Goal: Information Seeking & Learning: Compare options

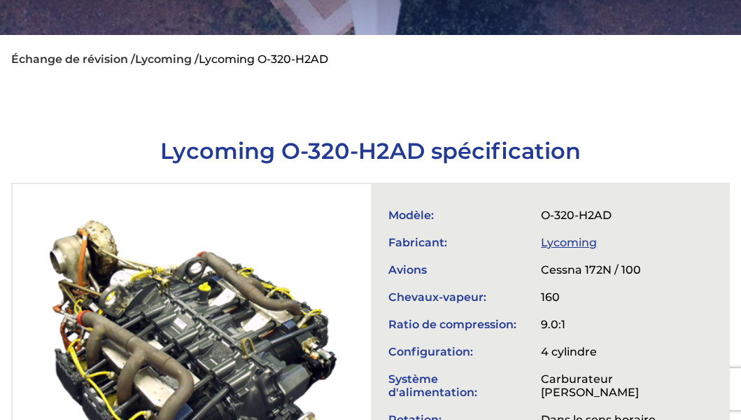
scroll to position [210, 0]
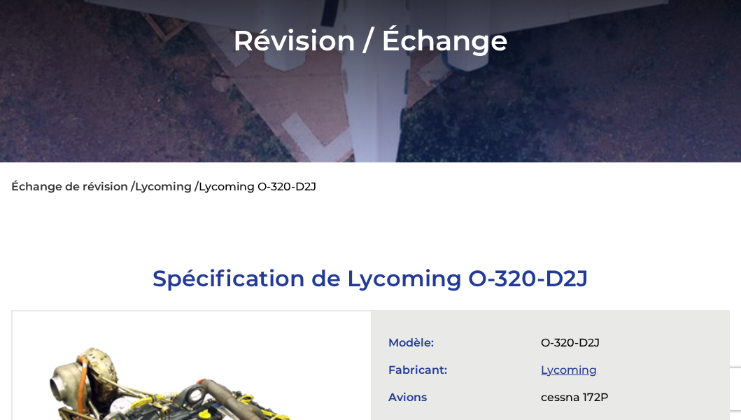
scroll to position [210, 0]
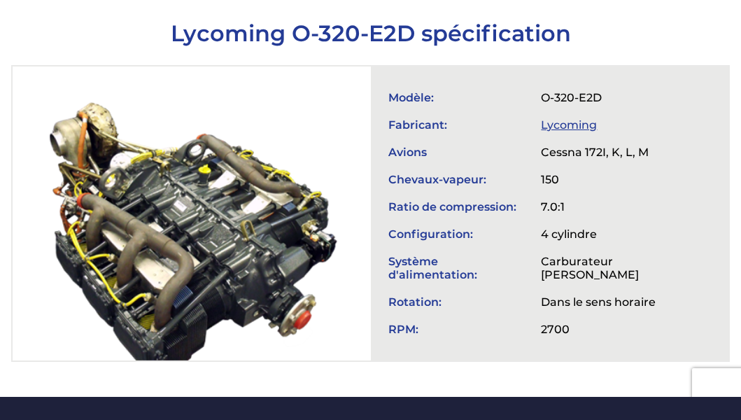
scroll to position [490, 0]
